Goal: Transaction & Acquisition: Purchase product/service

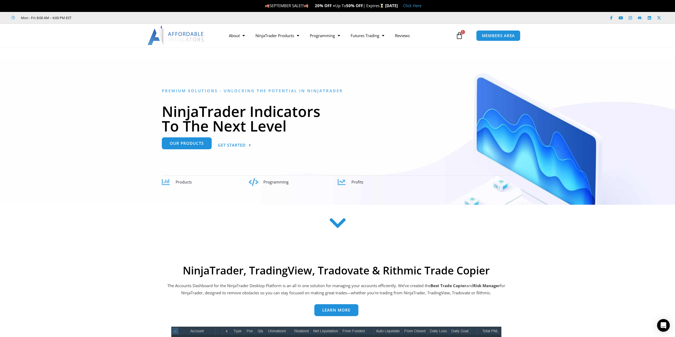
click at [187, 146] on link "Our Products" at bounding box center [187, 143] width 50 height 12
click at [460, 35] on icon at bounding box center [459, 35] width 7 height 7
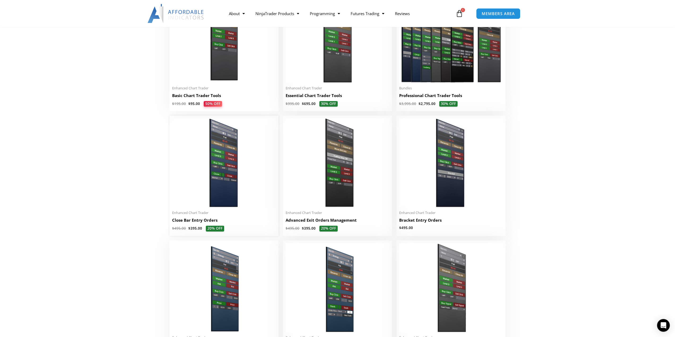
scroll to position [61, 0]
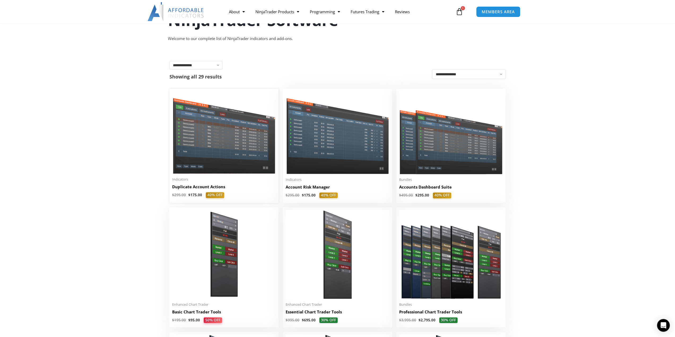
click at [221, 133] on img at bounding box center [224, 132] width 104 height 82
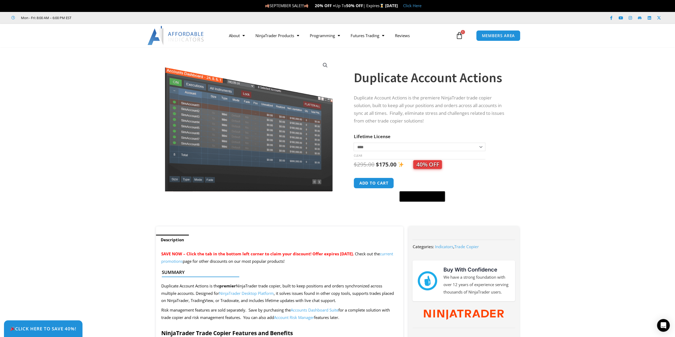
click at [460, 35] on icon at bounding box center [459, 35] width 7 height 7
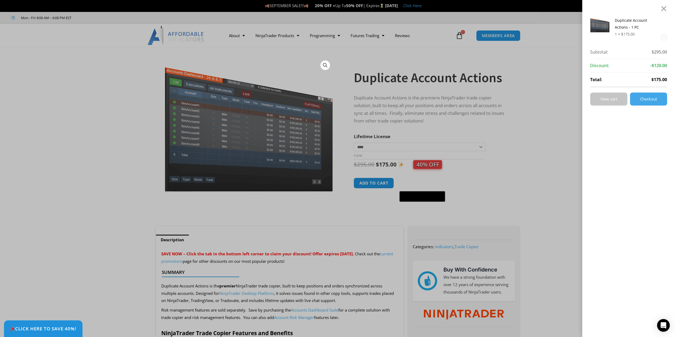
click at [614, 101] on span "View cart" at bounding box center [608, 99] width 17 height 4
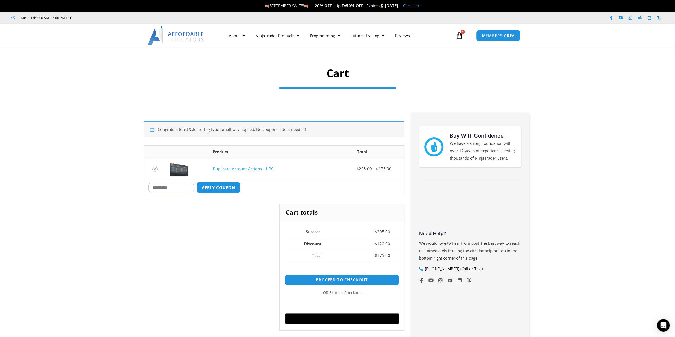
click at [180, 186] on input "Coupon:" at bounding box center [171, 187] width 46 height 9
type input "********"
click at [229, 187] on button "Apply coupon" at bounding box center [218, 187] width 47 height 11
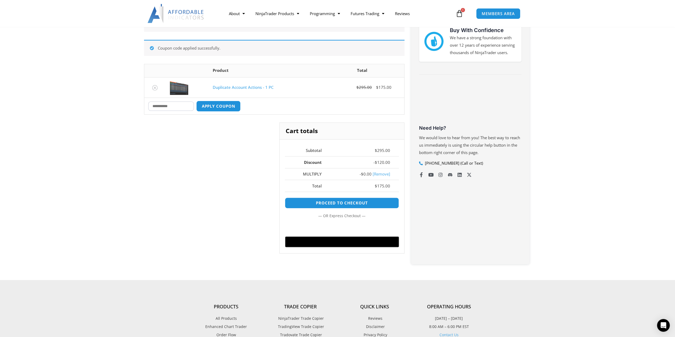
scroll to position [119, 0]
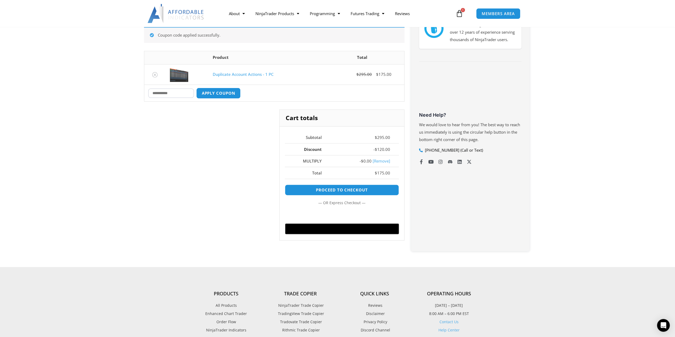
click at [179, 91] on input "Coupon:" at bounding box center [171, 93] width 46 height 9
type input "*******"
click at [196, 88] on button "Apply coupon" at bounding box center [218, 93] width 45 height 11
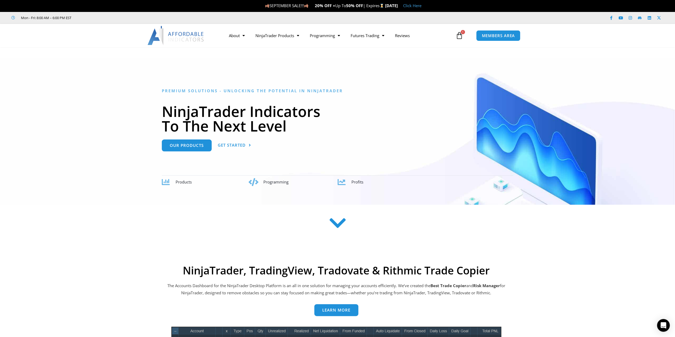
click at [460, 34] on icon at bounding box center [459, 35] width 7 height 7
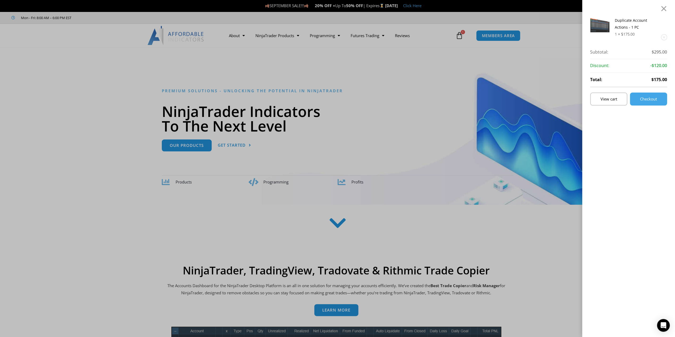
click at [667, 38] on link "Remove this item" at bounding box center [664, 37] width 6 height 6
click at [667, 6] on div at bounding box center [663, 8] width 7 height 6
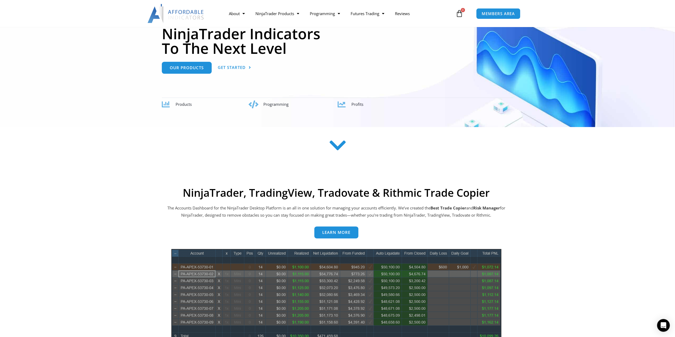
scroll to position [77, 0]
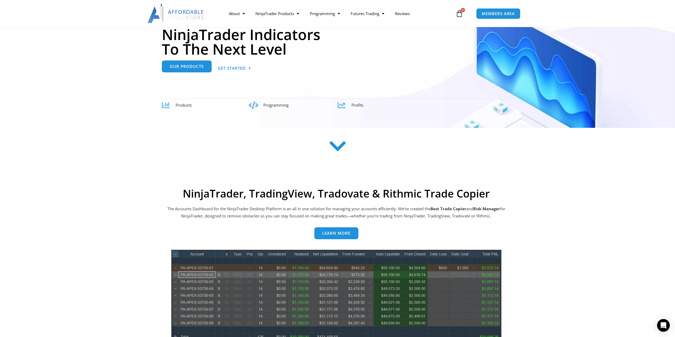
click at [191, 67] on span "Our Products" at bounding box center [187, 66] width 34 height 4
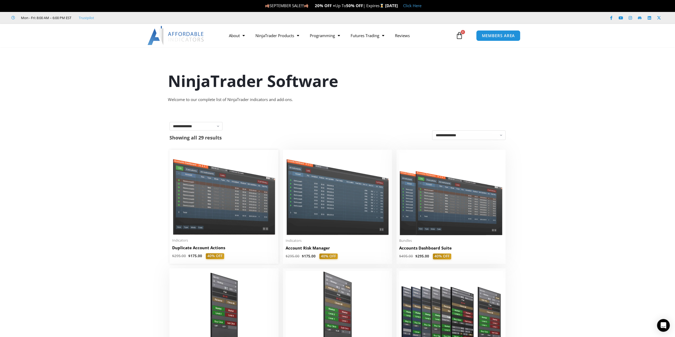
click at [202, 176] on img at bounding box center [224, 193] width 104 height 82
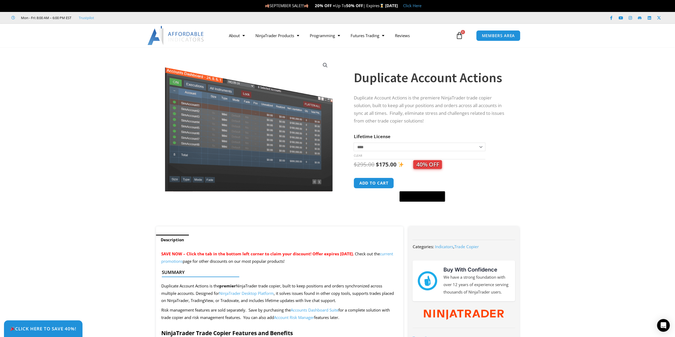
click at [356, 157] on link "Clear" at bounding box center [357, 156] width 8 height 4
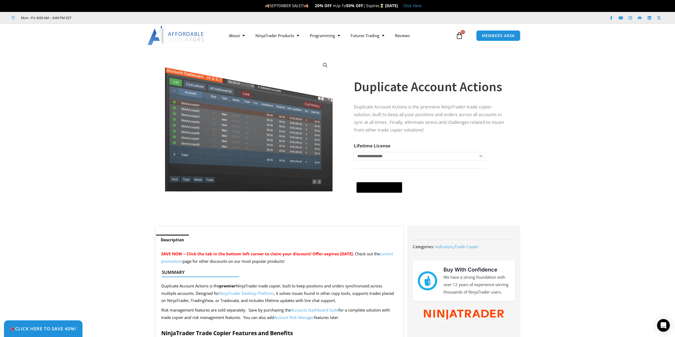
click at [420, 157] on select "**********" at bounding box center [419, 156] width 132 height 8
select select "*"
click at [353, 152] on select "**********" at bounding box center [419, 156] width 132 height 8
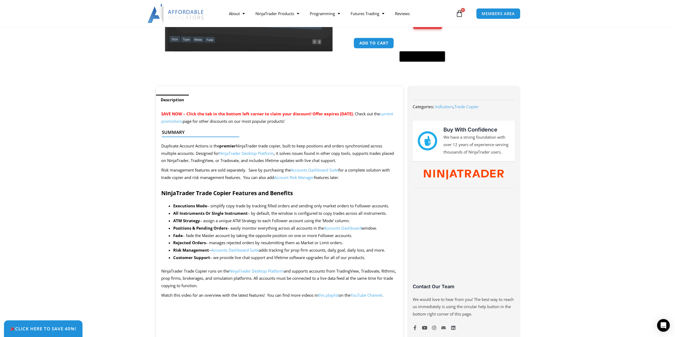
scroll to position [25, 0]
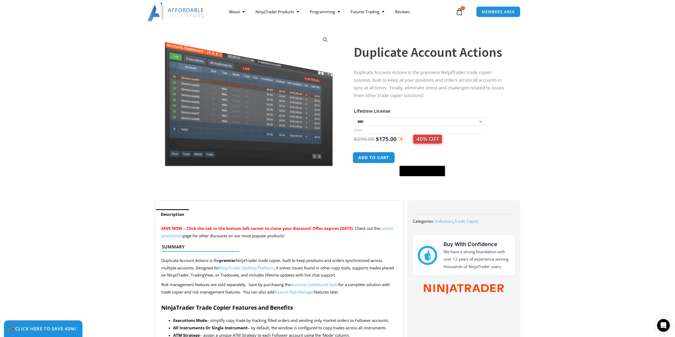
click at [377, 159] on button "Add to cart" at bounding box center [374, 157] width 42 height 11
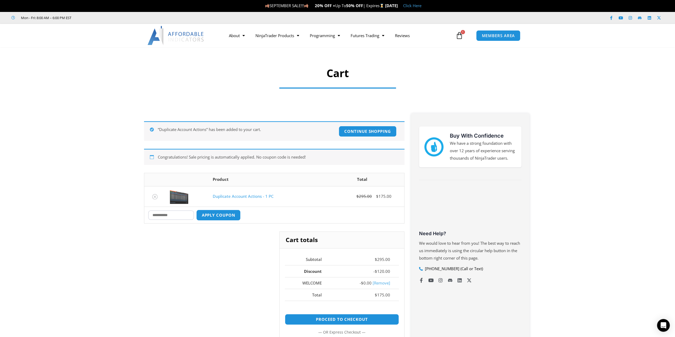
click at [382, 283] on link "[Remove]" at bounding box center [382, 282] width 18 height 5
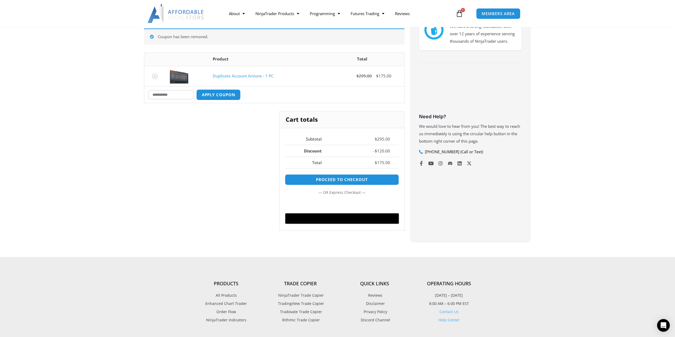
scroll to position [119, 0]
